Goal: Task Accomplishment & Management: Use online tool/utility

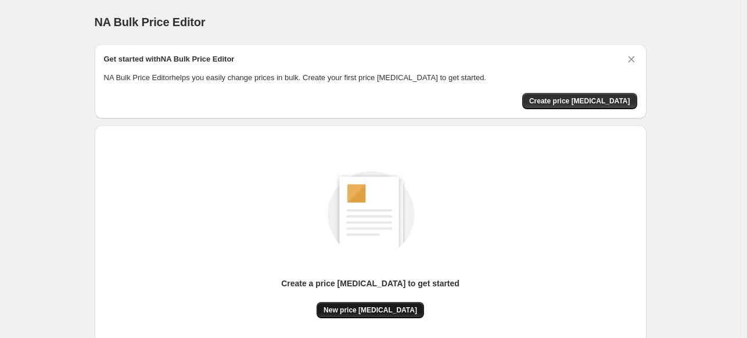
click at [360, 310] on span "New price [MEDICAL_DATA]" at bounding box center [371, 310] width 94 height 9
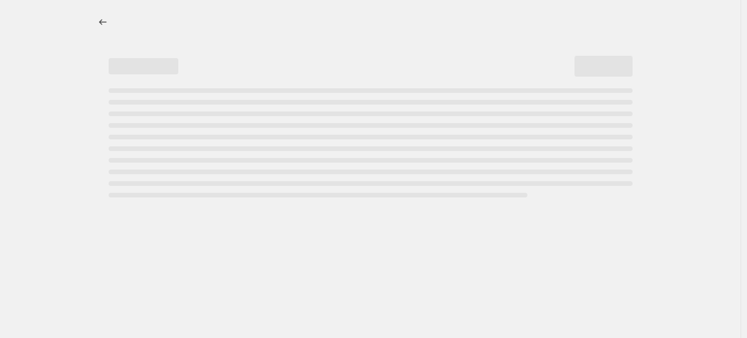
select select "percentage"
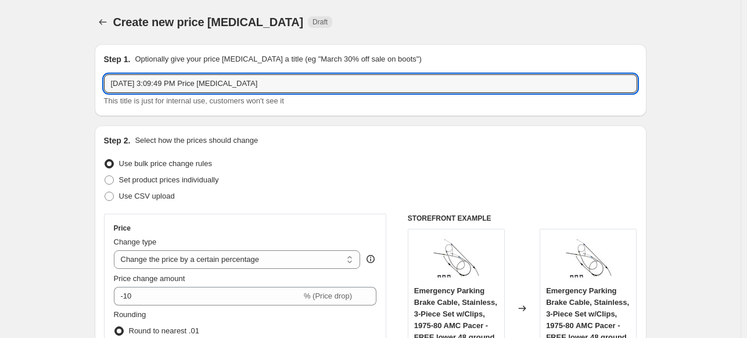
drag, startPoint x: 264, startPoint y: 87, endPoint x: 99, endPoint y: 79, distance: 165.7
click at [99, 79] on div "Step 1. Optionally give your price change job a title (eg "March 30% off sale o…" at bounding box center [371, 80] width 552 height 72
click at [216, 81] on input "Oct 13, 2025, 3:09:49 PM Price change job" at bounding box center [370, 83] width 533 height 19
click at [199, 85] on input "Oct 13, 2025, 3:09:49 PM Price change job" at bounding box center [370, 83] width 533 height 19
drag, startPoint x: 198, startPoint y: 83, endPoint x: 304, endPoint y: 77, distance: 107.1
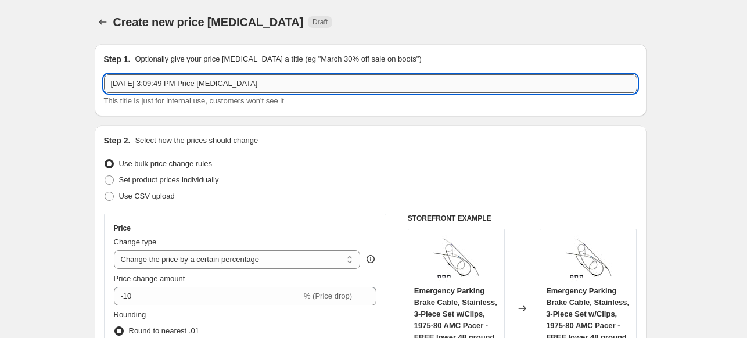
click at [304, 77] on input "Oct 13, 2025, 3:09:49 PM Price change job" at bounding box center [370, 83] width 533 height 19
type input "Oct 13, 2025, 3:09:49 PM Legendary Auto Interiors (Increase $30)"
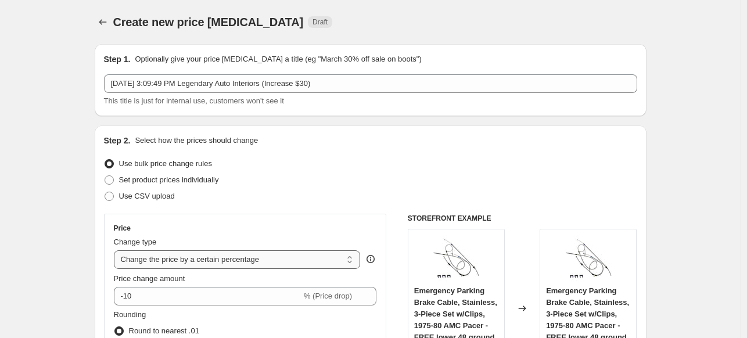
click at [352, 259] on select "Change the price to a certain amount Change the price by a certain amount Chang…" at bounding box center [237, 259] width 247 height 19
select select "by"
click at [116, 250] on select "Change the price to a certain amount Change the price by a certain amount Chang…" at bounding box center [237, 259] width 247 height 19
type input "-10.00"
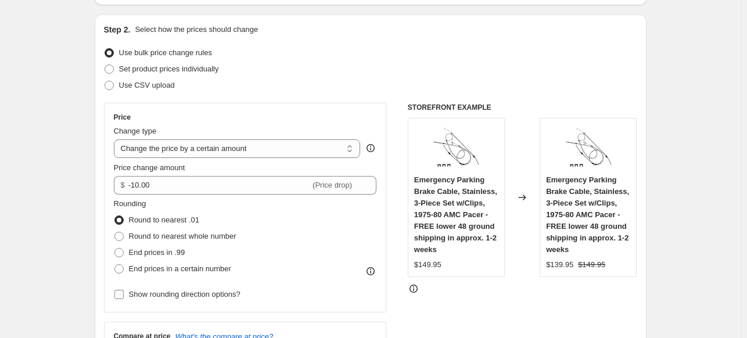
scroll to position [116, 0]
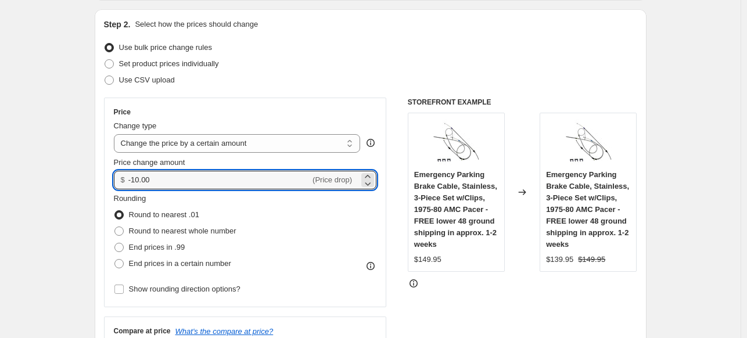
drag, startPoint x: 156, startPoint y: 183, endPoint x: 114, endPoint y: 178, distance: 41.6
click at [114, 178] on div "Price Change type Change the price to a certain amount Change the price by a ce…" at bounding box center [245, 203] width 283 height 210
type input "1"
type input "30.00"
click at [124, 264] on span at bounding box center [118, 263] width 9 height 9
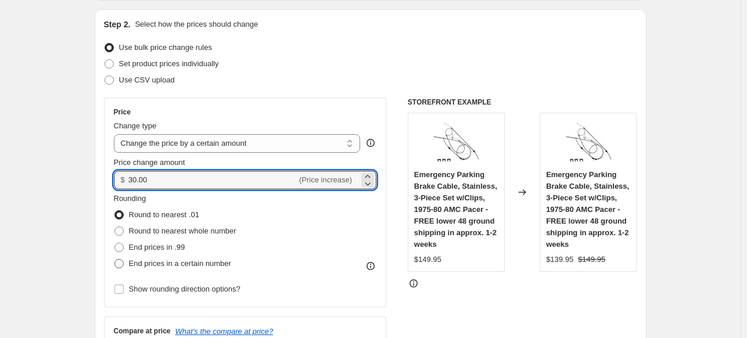
click at [115, 260] on input "End prices in a certain number" at bounding box center [114, 259] width 1 height 1
radio input "true"
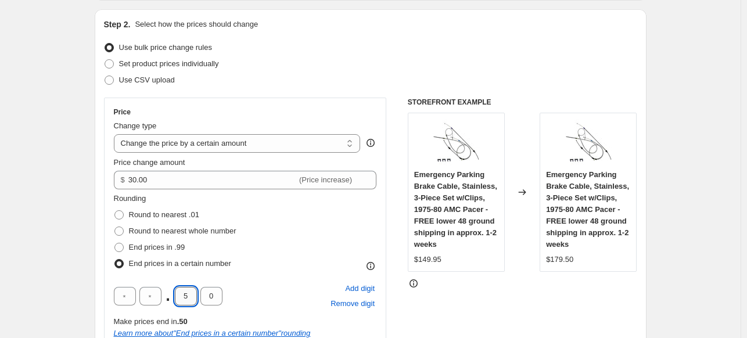
drag, startPoint x: 191, startPoint y: 297, endPoint x: 177, endPoint y: 294, distance: 14.4
click at [177, 294] on input "5" at bounding box center [186, 296] width 22 height 19
type input "9"
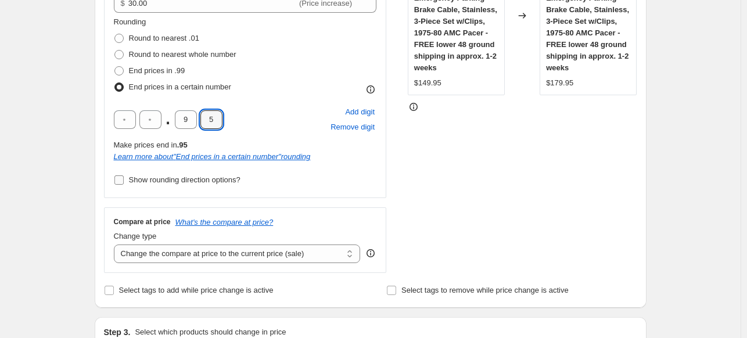
scroll to position [349, 0]
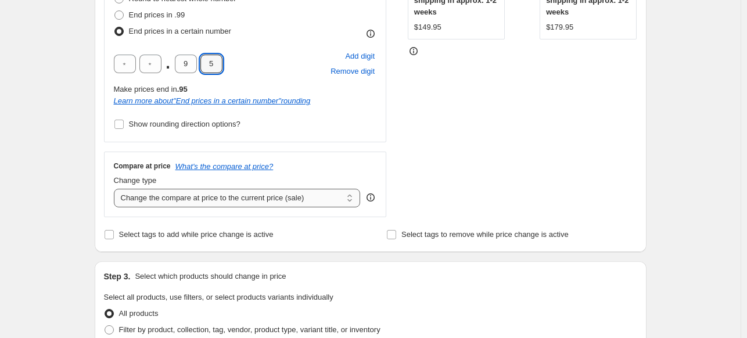
type input "5"
click at [353, 199] on select "Change the compare at price to the current price (sale) Change the compare at p…" at bounding box center [237, 198] width 247 height 19
select select "no_change"
click at [116, 189] on select "Change the compare at price to the current price (sale) Change the compare at p…" at bounding box center [237, 198] width 247 height 19
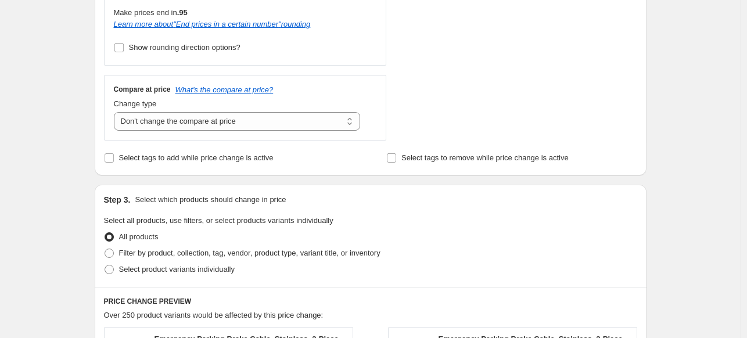
scroll to position [523, 0]
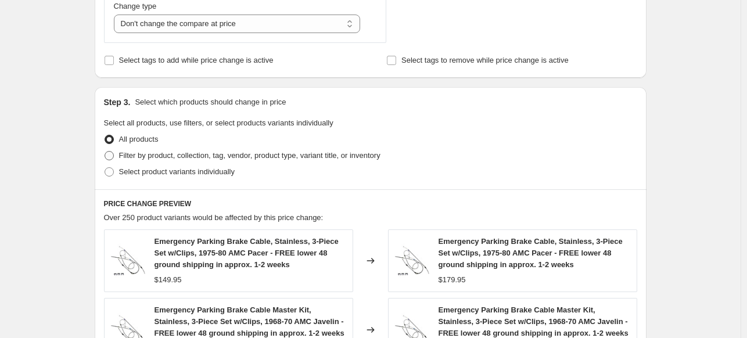
click at [111, 153] on span at bounding box center [109, 155] width 9 height 9
click at [105, 152] on input "Filter by product, collection, tag, vendor, product type, variant title, or inv…" at bounding box center [105, 151] width 1 height 1
radio input "true"
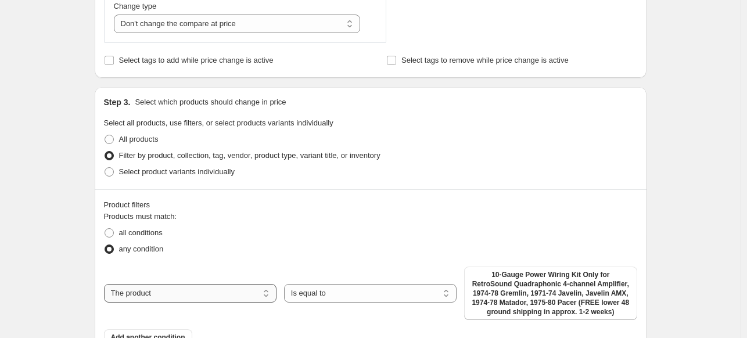
click at [266, 294] on select "The product The product's collection The product's tag The product's vendor The…" at bounding box center [190, 293] width 173 height 19
select select "vendor"
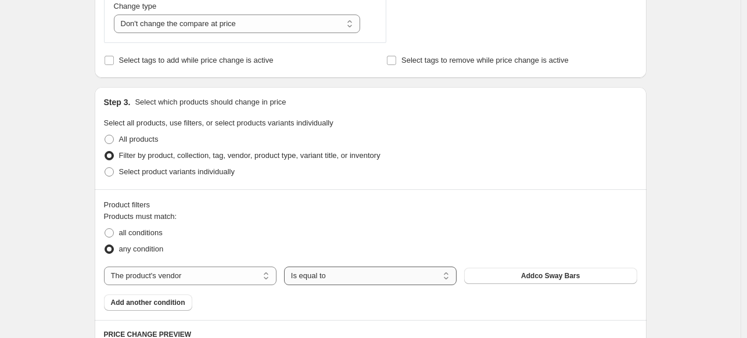
click at [322, 275] on select "Is equal to Is not equal to" at bounding box center [370, 276] width 173 height 19
click at [531, 277] on span "Addco Sway Bars" at bounding box center [550, 275] width 59 height 9
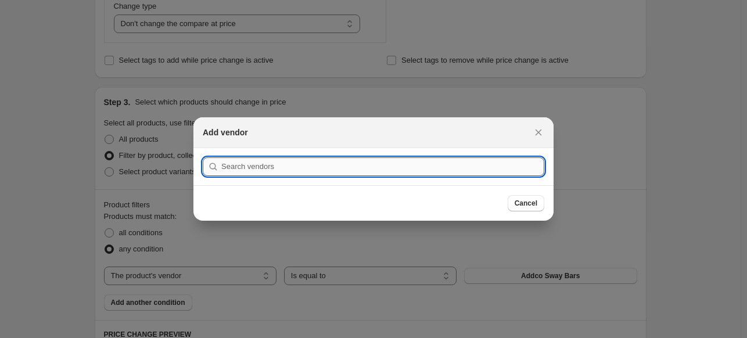
click at [231, 164] on input ":r2f:" at bounding box center [382, 166] width 323 height 19
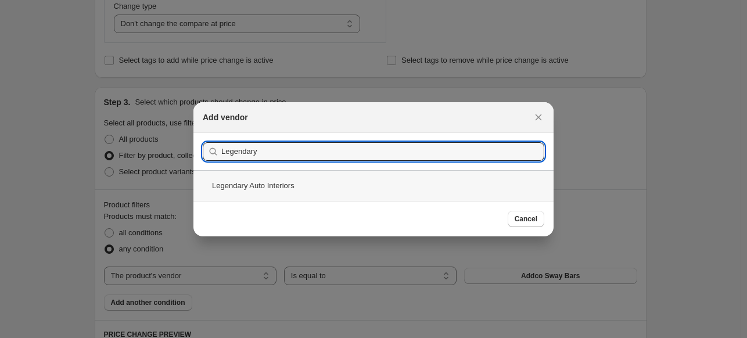
type input "Legendary"
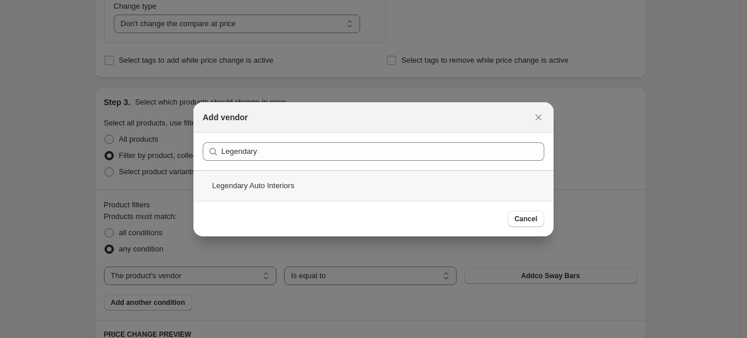
click at [236, 186] on div "Legendary Auto Interiors" at bounding box center [373, 185] width 360 height 31
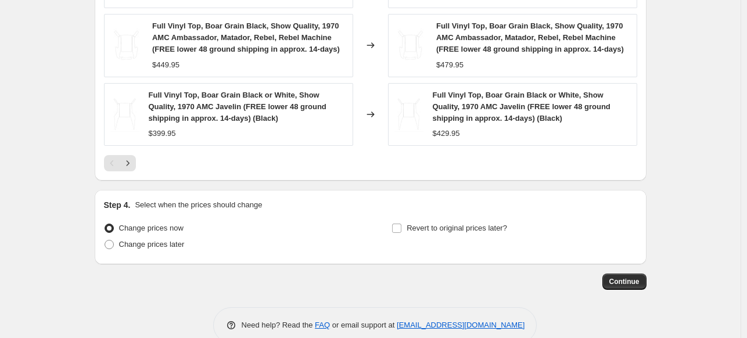
scroll to position [1050, 0]
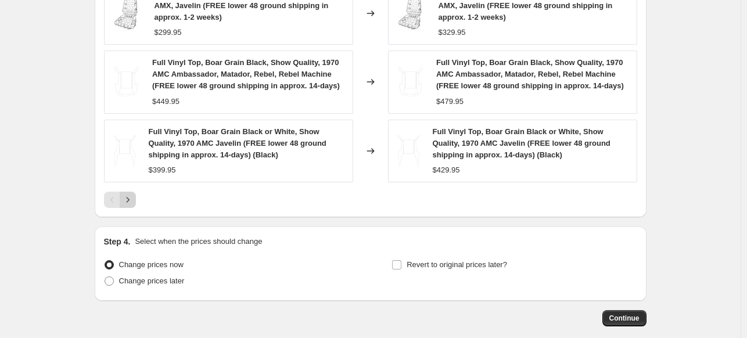
click at [128, 198] on icon "Next" at bounding box center [128, 200] width 12 height 12
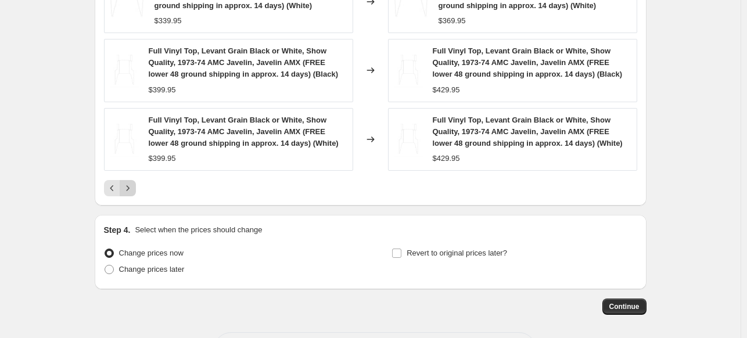
click at [132, 188] on icon "Next" at bounding box center [128, 188] width 12 height 12
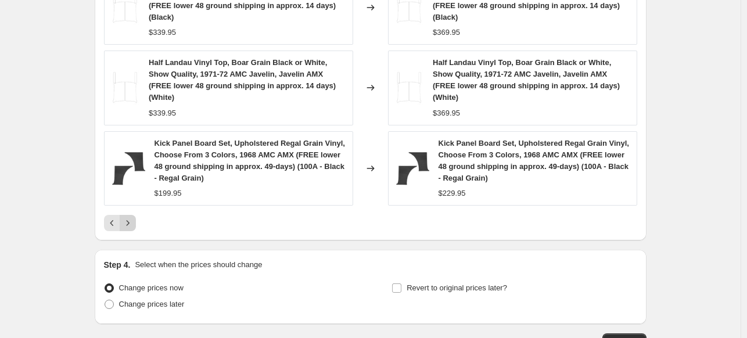
click at [129, 220] on icon "Next" at bounding box center [127, 222] width 3 height 5
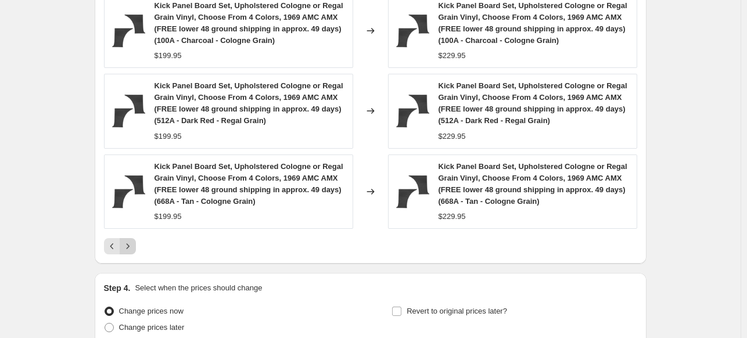
click at [130, 244] on icon "Next" at bounding box center [128, 247] width 12 height 12
click at [128, 247] on icon "Next" at bounding box center [128, 247] width 12 height 12
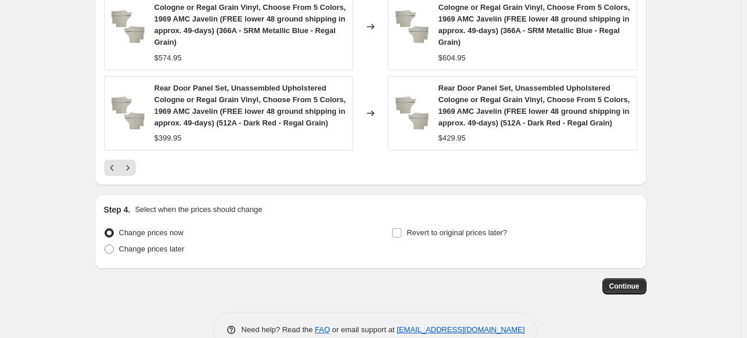
scroll to position [1167, 0]
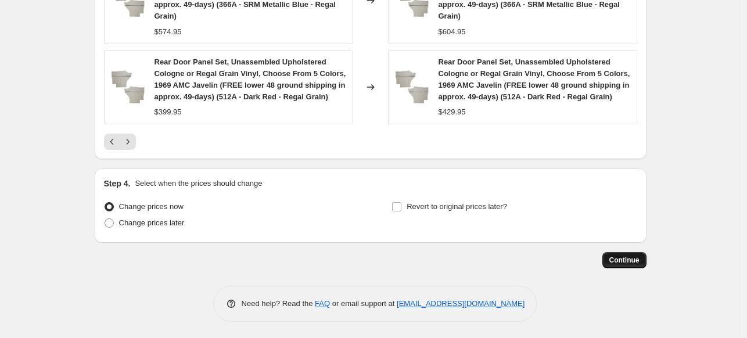
click at [621, 257] on span "Continue" at bounding box center [624, 260] width 30 height 9
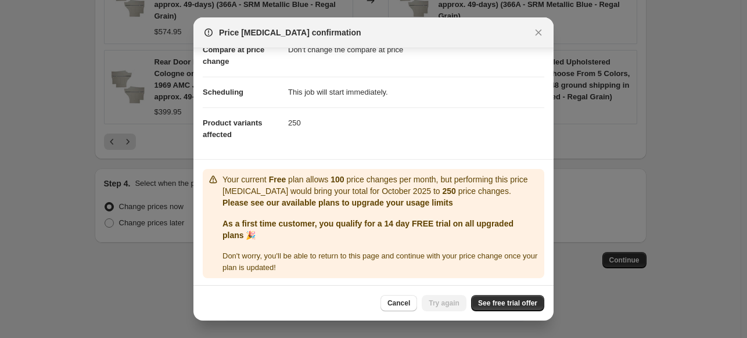
scroll to position [66, 0]
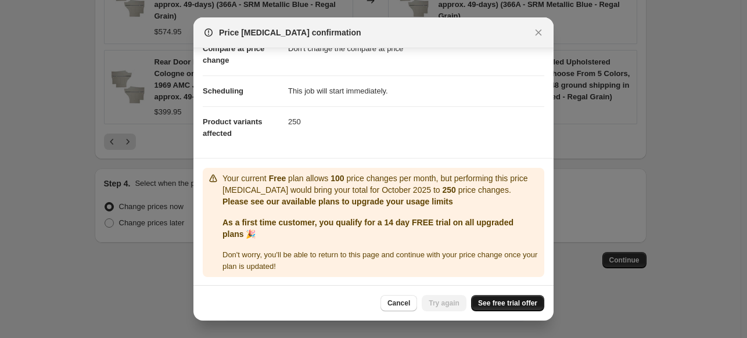
click at [501, 302] on span "See free trial offer" at bounding box center [507, 303] width 59 height 9
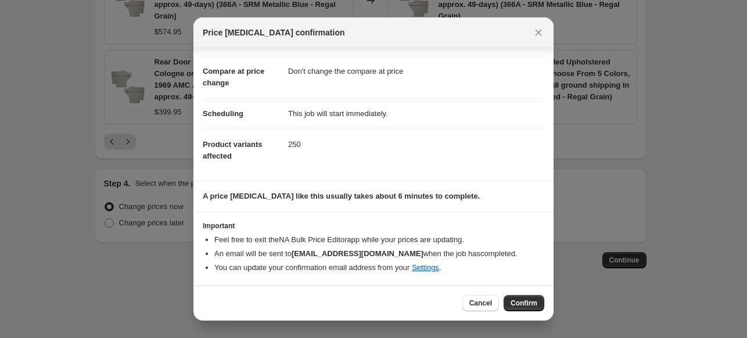
scroll to position [42, 0]
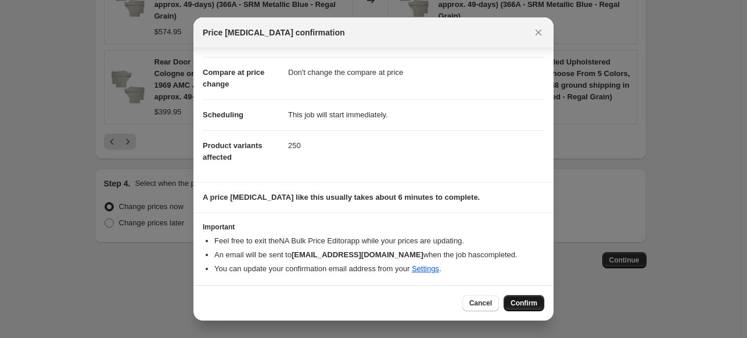
click at [522, 301] on span "Confirm" at bounding box center [524, 303] width 27 height 9
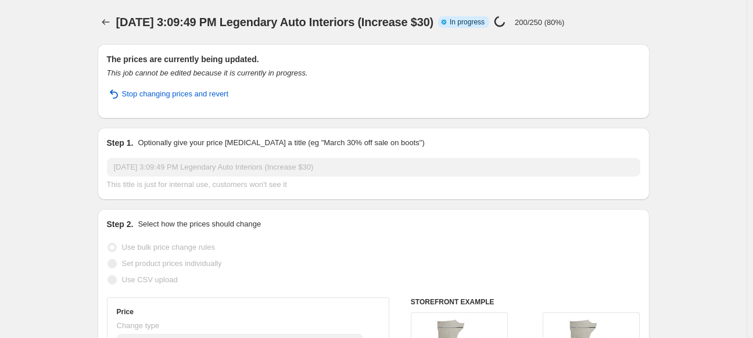
select select "by"
select select "no_change"
select select "vendor"
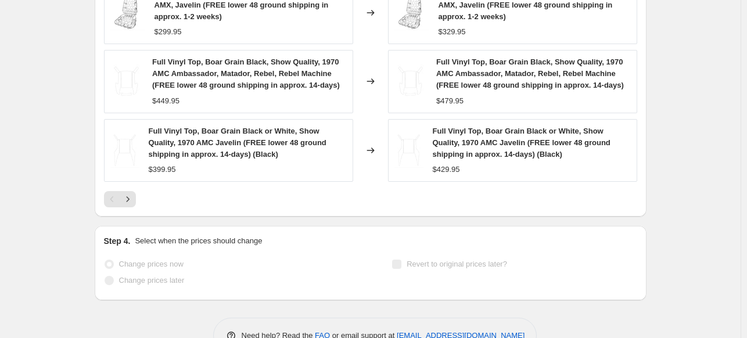
scroll to position [1193, 0]
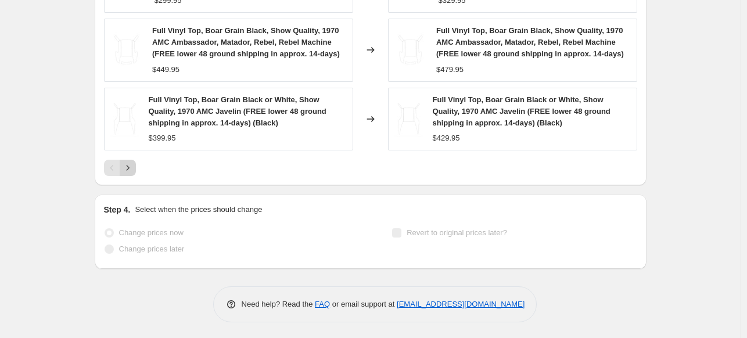
click at [129, 166] on icon "Next" at bounding box center [127, 167] width 3 height 5
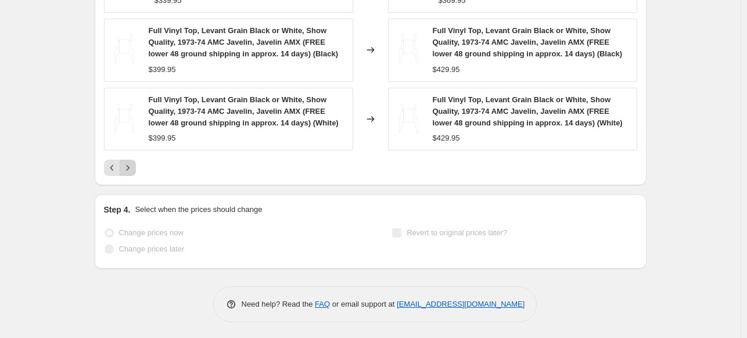
click at [129, 166] on icon "Next" at bounding box center [127, 167] width 3 height 5
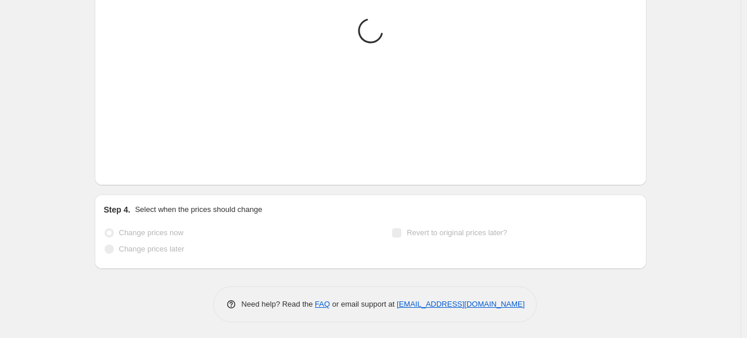
scroll to position [1181, 0]
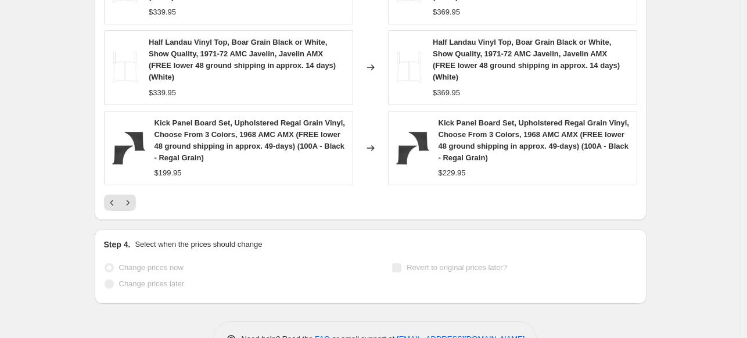
click at [123, 164] on div "Full Vinyl Top, Levant Grain Black or White, Show Quality, 1968-69 AMC Javelin …" at bounding box center [370, 11] width 533 height 399
click at [128, 197] on icon "Next" at bounding box center [128, 203] width 12 height 12
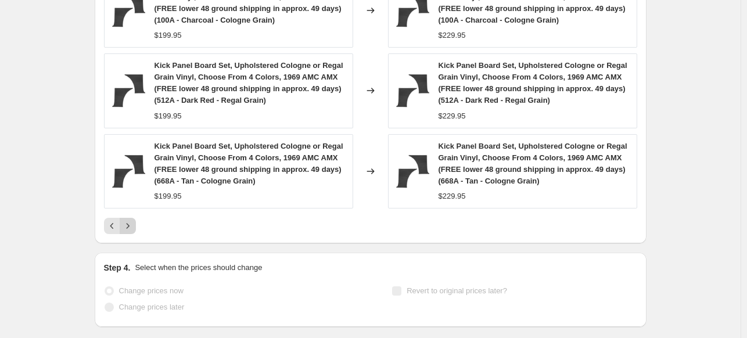
click at [130, 220] on icon "Next" at bounding box center [128, 226] width 12 height 12
click at [131, 223] on icon "Next" at bounding box center [128, 226] width 12 height 12
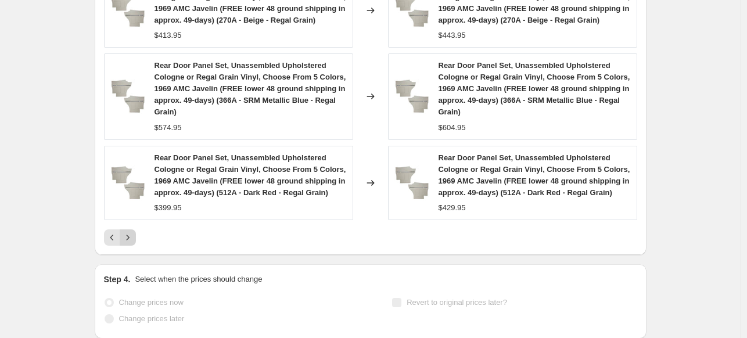
click at [131, 223] on div "Rear Door Panel Set, Unassembled Upholstered Cologne or Regal Grain Vinyl, Choo…" at bounding box center [370, 28] width 533 height 433
click at [129, 239] on icon "Next" at bounding box center [127, 237] width 3 height 5
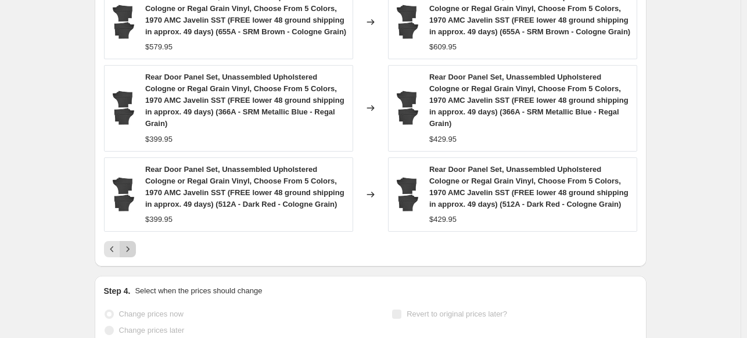
click at [130, 243] on icon "Next" at bounding box center [128, 249] width 12 height 12
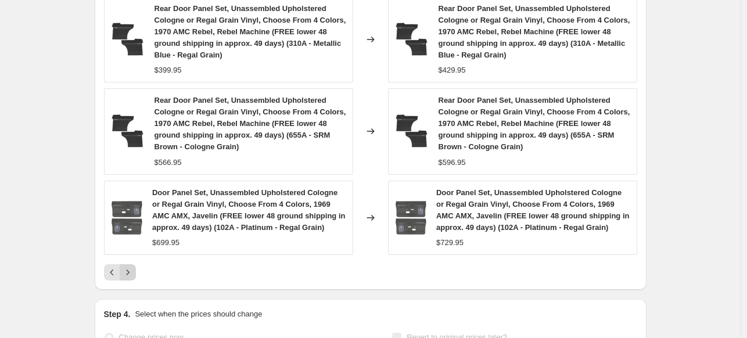
click at [129, 272] on icon "Next" at bounding box center [128, 273] width 12 height 12
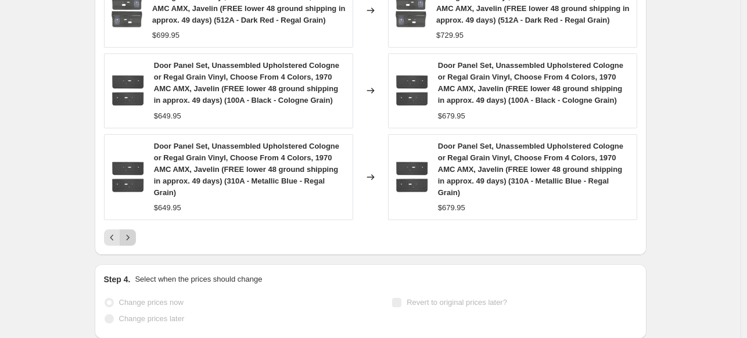
click at [129, 274] on div "Step 4. Select when the prices should change Change prices now Change prices la…" at bounding box center [370, 302] width 533 height 56
click at [134, 232] on icon "Next" at bounding box center [128, 238] width 12 height 12
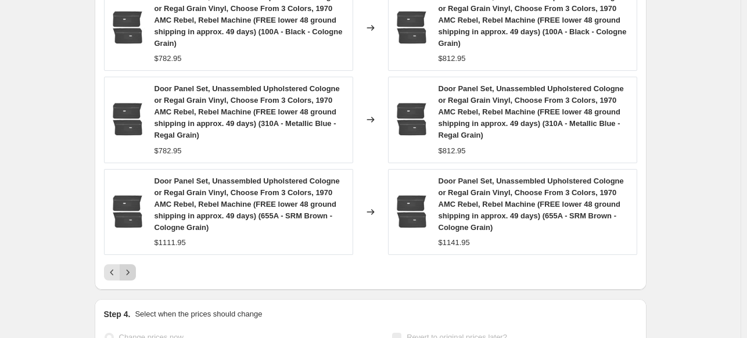
click at [130, 267] on icon "Next" at bounding box center [128, 273] width 12 height 12
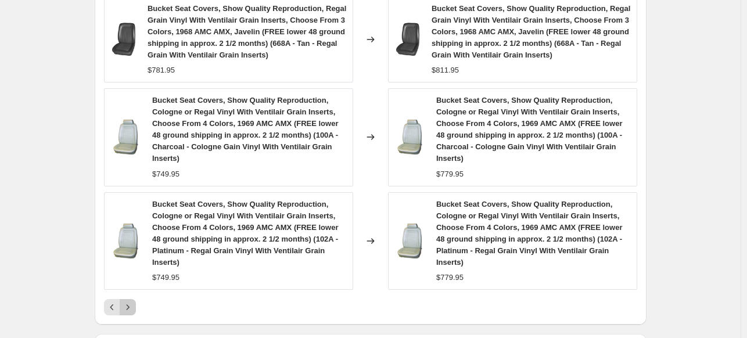
click at [132, 304] on icon "Next" at bounding box center [128, 308] width 12 height 12
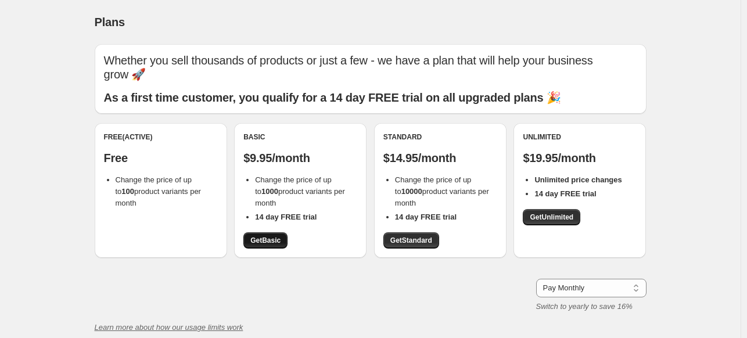
click at [263, 240] on span "Get Basic" at bounding box center [265, 240] width 30 height 9
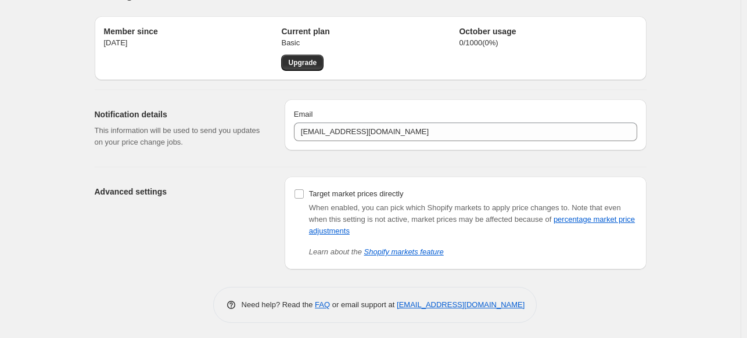
scroll to position [30, 0]
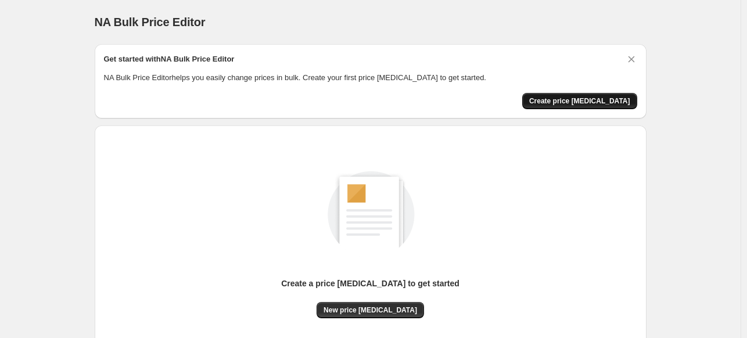
click at [587, 101] on span "Create price change job" at bounding box center [579, 100] width 101 height 9
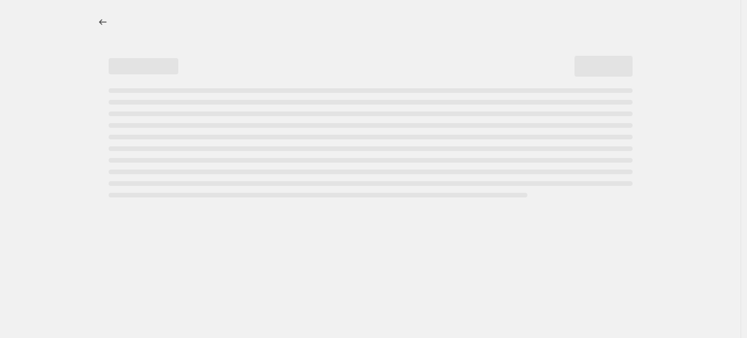
select select "percentage"
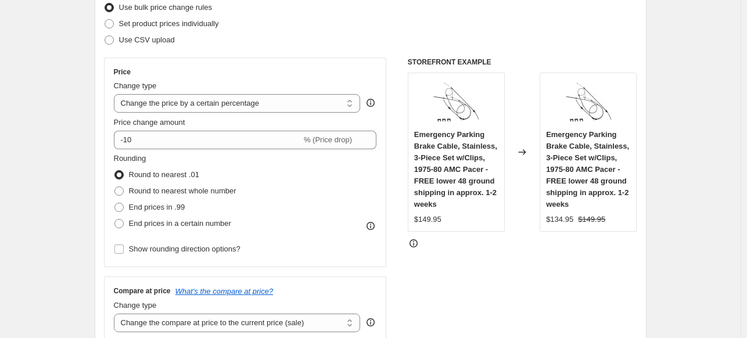
scroll to position [155, 0]
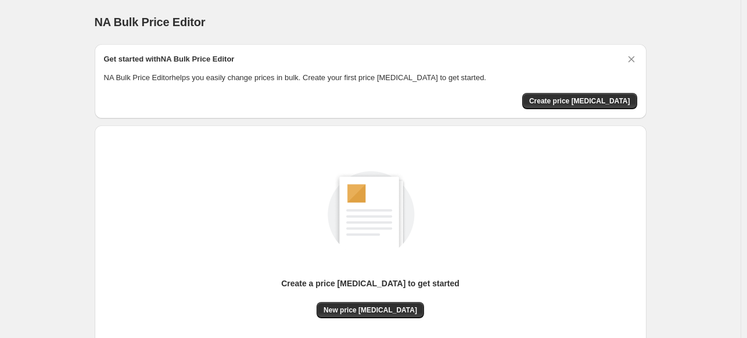
scroll to position [30, 0]
